Goal: Book appointment/travel/reservation

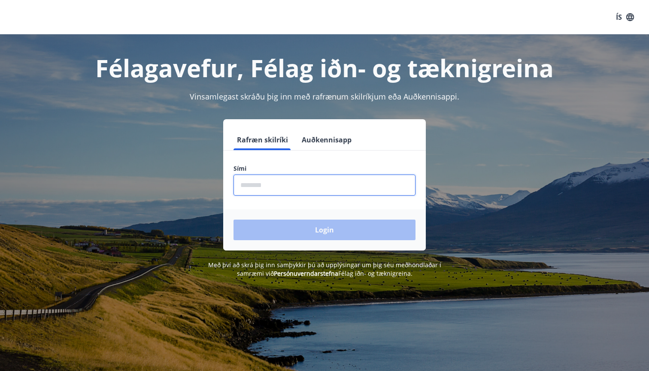
click at [293, 182] on input "phone" at bounding box center [324, 185] width 182 height 21
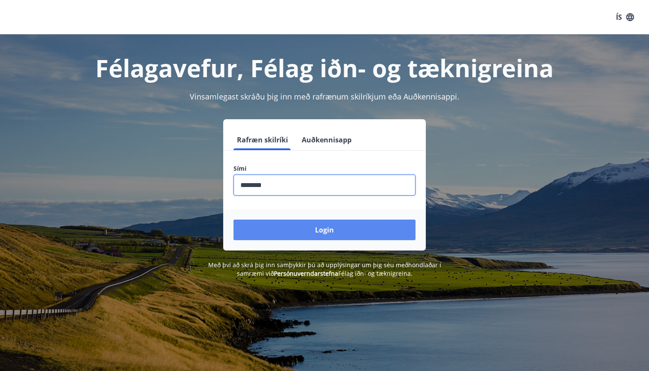
type input "********"
click at [309, 223] on button "Login" at bounding box center [324, 230] width 182 height 21
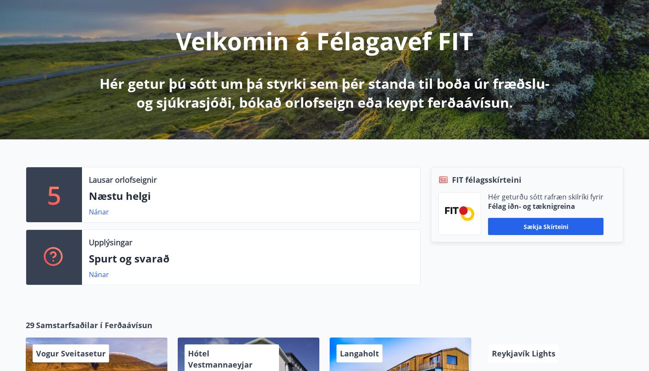
scroll to position [96, 0]
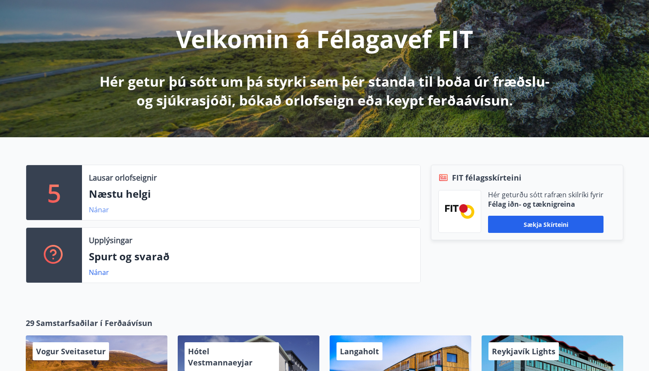
click at [96, 210] on link "Nánar" at bounding box center [99, 209] width 20 height 9
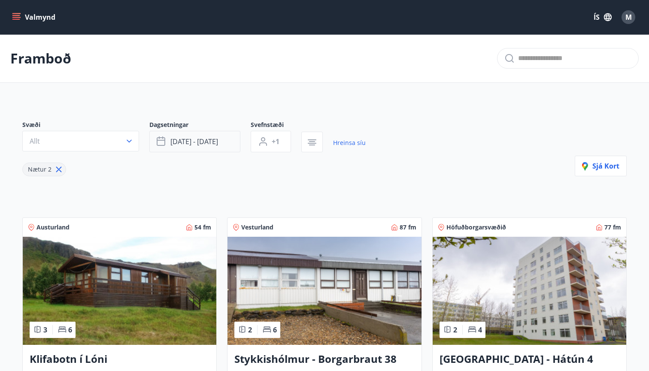
click at [199, 146] on span "[DATE] - [DATE]" at bounding box center [194, 141] width 48 height 9
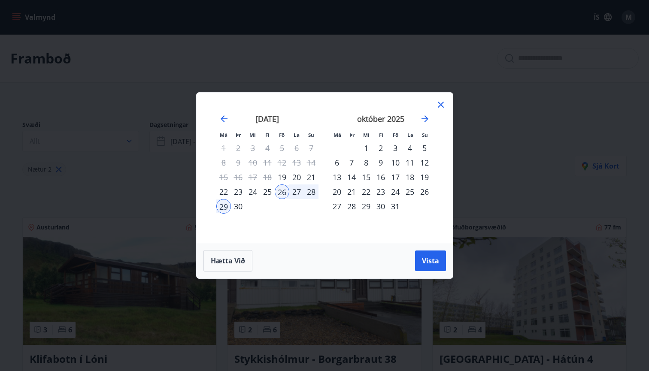
click at [394, 148] on div "3" at bounding box center [395, 148] width 15 height 15
click at [427, 148] on div "5" at bounding box center [424, 148] width 15 height 15
click at [438, 263] on span "Vista" at bounding box center [430, 260] width 17 height 9
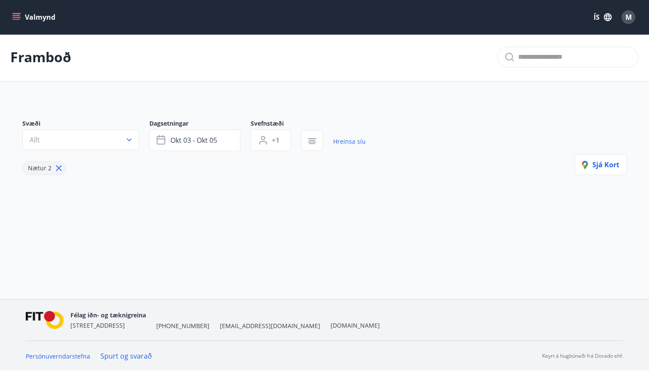
scroll to position [1, 0]
click at [196, 141] on span "okt 03 - okt 05" at bounding box center [193, 140] width 47 height 9
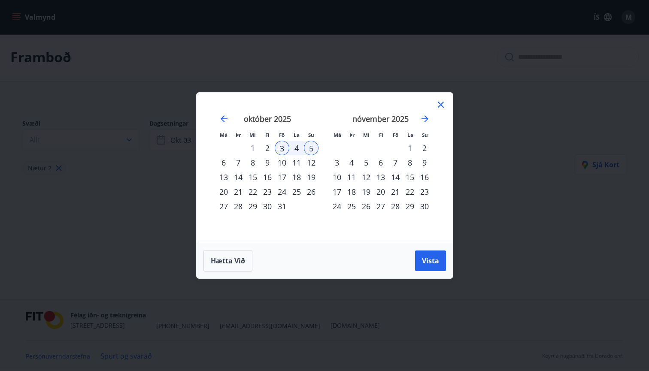
click at [283, 147] on div "3" at bounding box center [282, 148] width 15 height 15
click at [221, 161] on div "6" at bounding box center [223, 162] width 15 height 15
click at [424, 258] on span "Vista" at bounding box center [430, 260] width 17 height 9
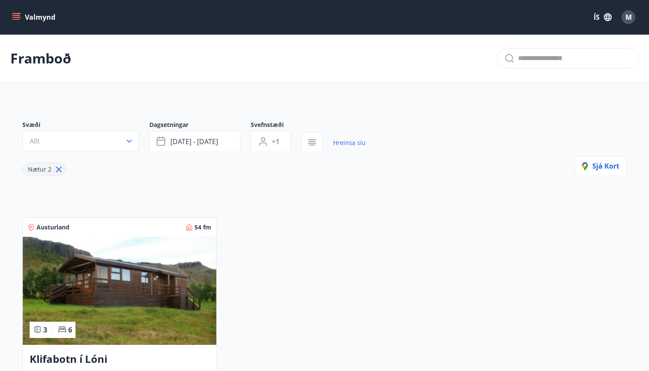
click at [58, 169] on icon at bounding box center [59, 170] width 6 height 6
type input "*"
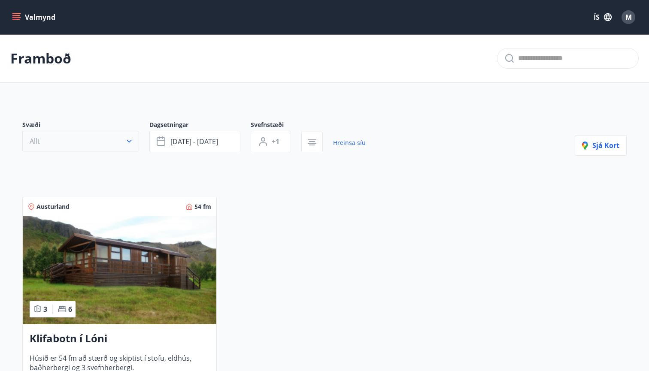
click at [106, 142] on button "Allt" at bounding box center [80, 141] width 117 height 21
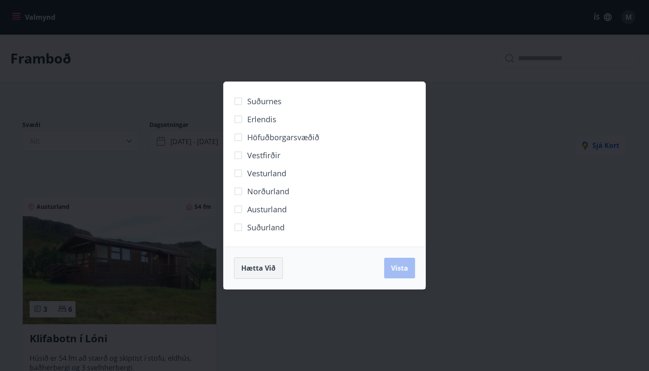
click at [251, 267] on span "Hætta við" at bounding box center [258, 268] width 34 height 9
